Goal: Task Accomplishment & Management: Manage account settings

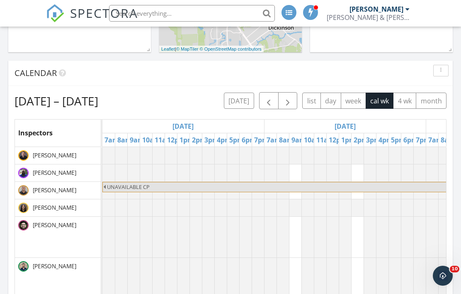
scroll to position [672, 461]
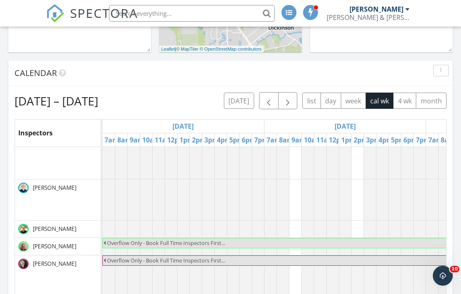
click at [262, 99] on button "button" at bounding box center [268, 100] width 19 height 17
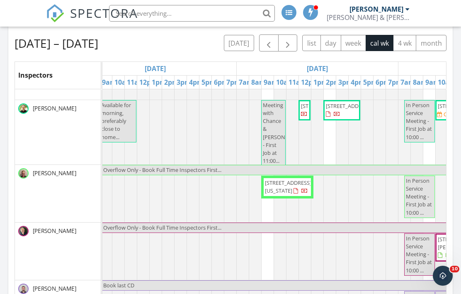
scroll to position [0, 9]
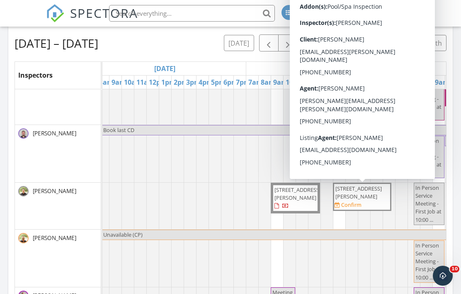
click at [362, 196] on span "2418 Lexford Ln, Houston 77080" at bounding box center [358, 192] width 46 height 15
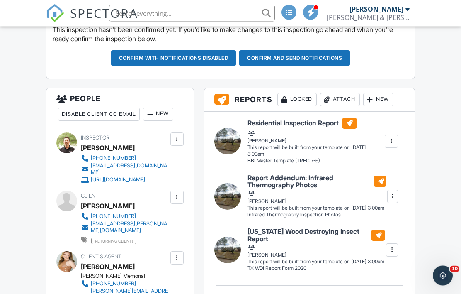
scroll to position [263, 0]
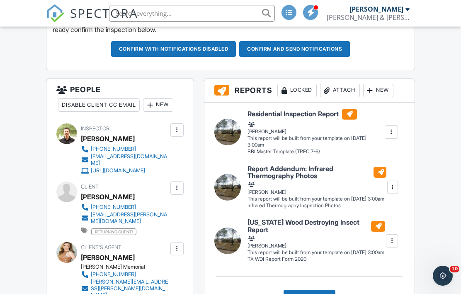
click at [173, 103] on div "New" at bounding box center [158, 104] width 30 height 13
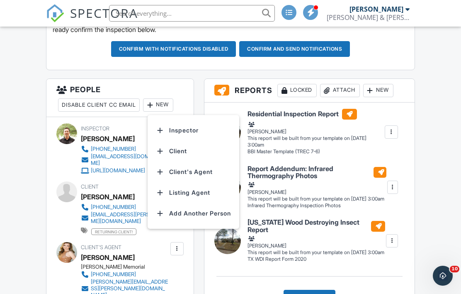
click at [187, 129] on li "Inspector" at bounding box center [194, 130] width 82 height 21
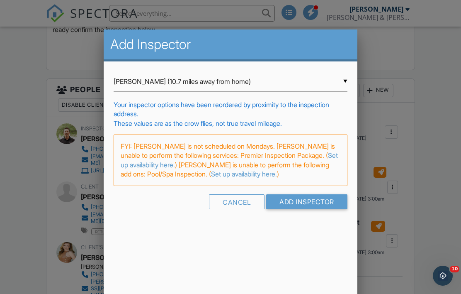
click at [165, 84] on input "Esai Barrera (10.7 miles away from home)" at bounding box center [231, 81] width 234 height 20
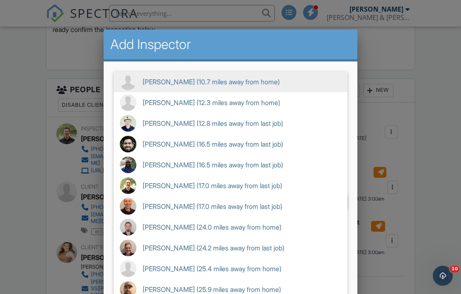
click at [188, 189] on span "James Dolnier (17.0 miles away from last job)" at bounding box center [231, 185] width 234 height 21
type input "James Dolnier (17.0 miles away from last job)"
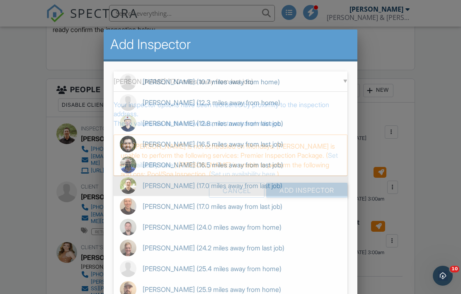
scroll to position [104, 0]
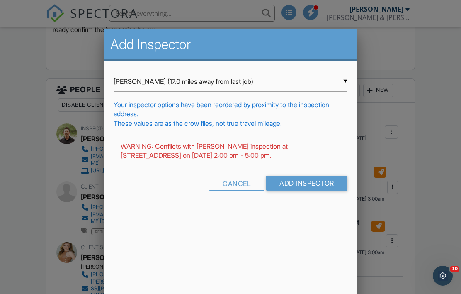
click at [306, 184] on input "Add Inspector" at bounding box center [306, 182] width 81 height 15
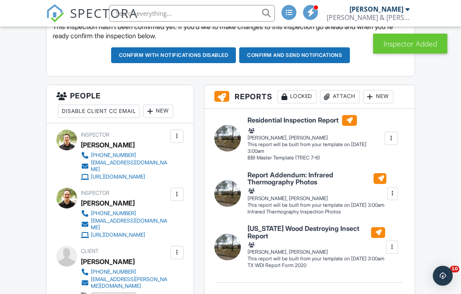
click at [175, 135] on div at bounding box center [177, 136] width 8 height 8
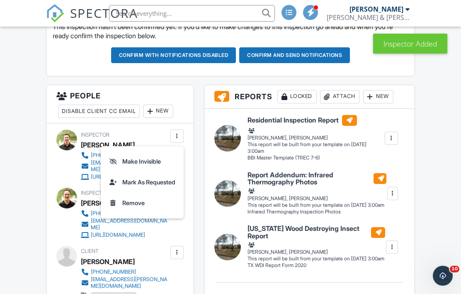
click at [138, 203] on li "Remove" at bounding box center [142, 202] width 73 height 21
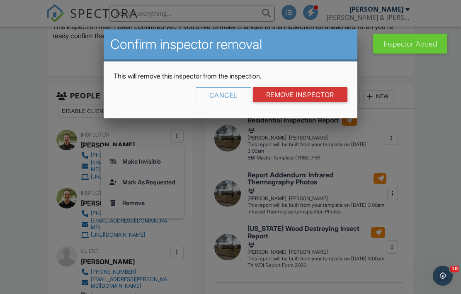
click at [315, 97] on input "Remove Inspector" at bounding box center [300, 94] width 95 height 15
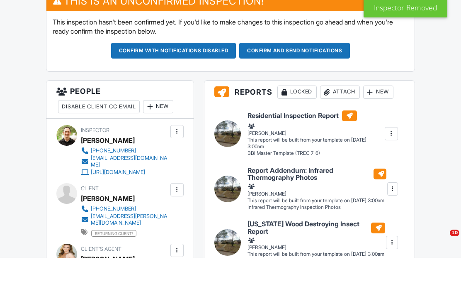
scroll to position [225, 0]
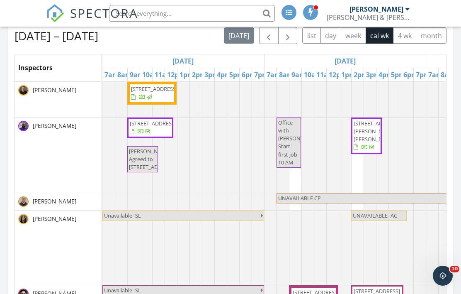
scroll to position [375, 0]
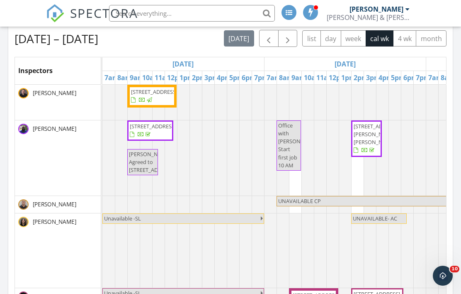
click at [285, 40] on span "button" at bounding box center [288, 39] width 10 height 10
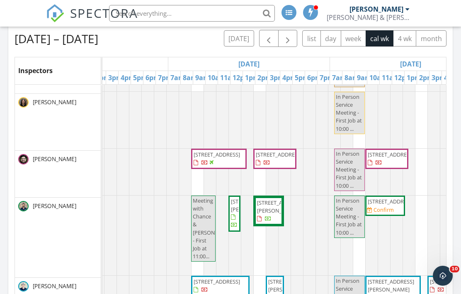
scroll to position [0, 0]
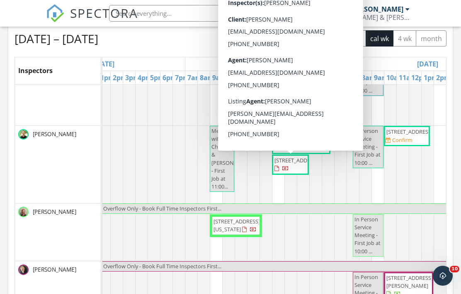
click at [287, 164] on span "1910 Vineyard Bend Ct, Pearland 77581" at bounding box center [297, 159] width 46 height 7
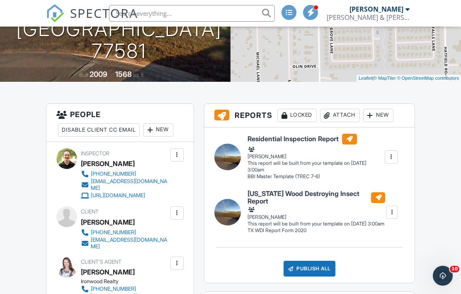
click at [168, 128] on div "New" at bounding box center [158, 129] width 30 height 13
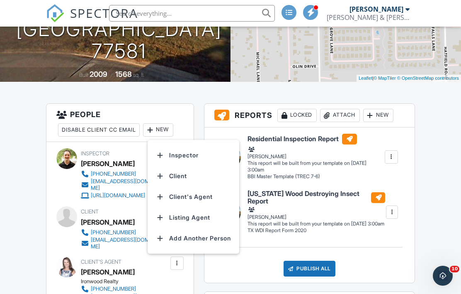
click at [192, 155] on li "Inspector" at bounding box center [194, 155] width 82 height 21
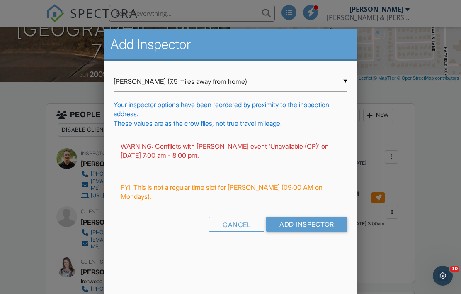
click at [192, 84] on input "Bill Carr (7.5 miles away from home)" at bounding box center [231, 81] width 234 height 20
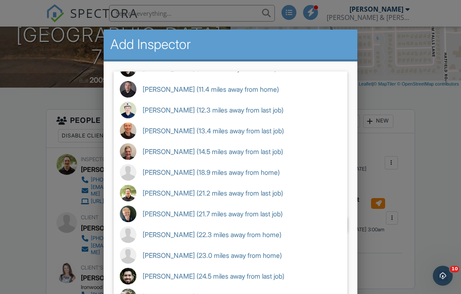
scroll to position [158, 0]
click at [209, 199] on span "Rene Guajardo (21.2 miles away from last job)" at bounding box center [231, 192] width 234 height 21
type input "Rene Guajardo (21.2 miles away from last job)"
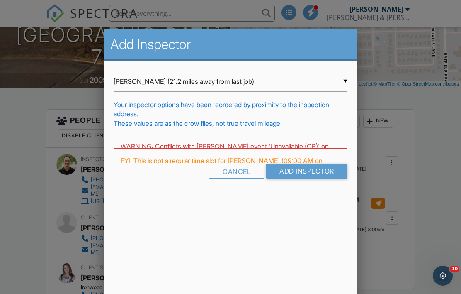
scroll to position [0, 0]
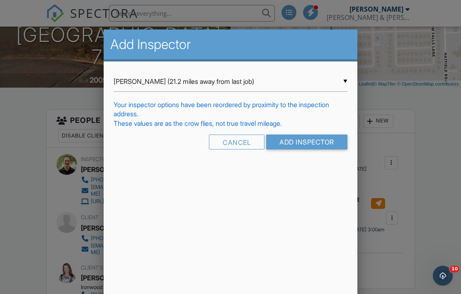
click at [313, 144] on input "Add Inspector" at bounding box center [306, 141] width 81 height 15
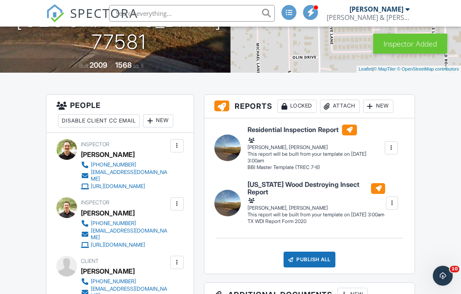
click at [180, 143] on div at bounding box center [177, 145] width 8 height 8
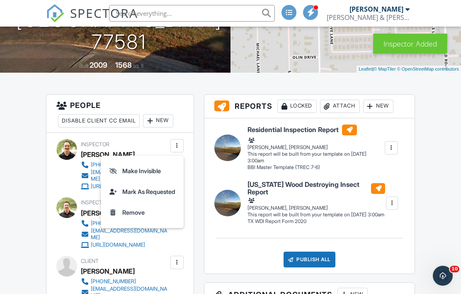
click at [142, 214] on li "Remove" at bounding box center [142, 212] width 73 height 21
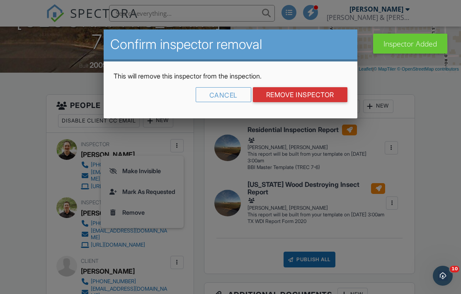
click at [311, 97] on input "Remove Inspector" at bounding box center [300, 94] width 95 height 15
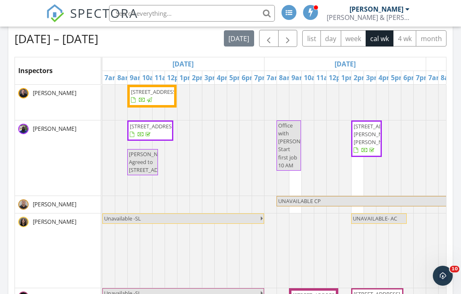
click at [287, 39] on span "button" at bounding box center [288, 39] width 10 height 10
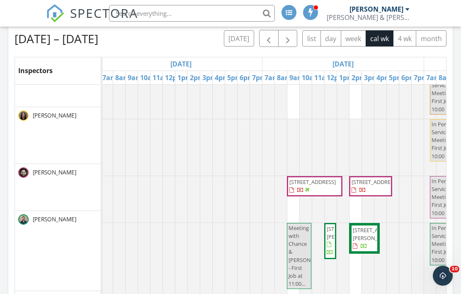
scroll to position [149, 2]
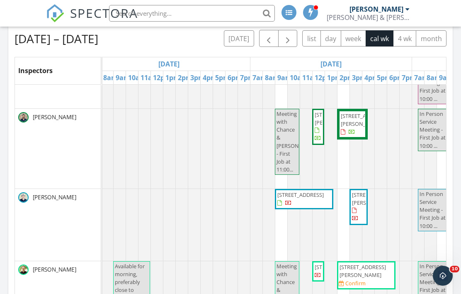
click at [392, 199] on div at bounding box center [393, 225] width 87 height 72
